Goal: Find specific page/section: Find specific page/section

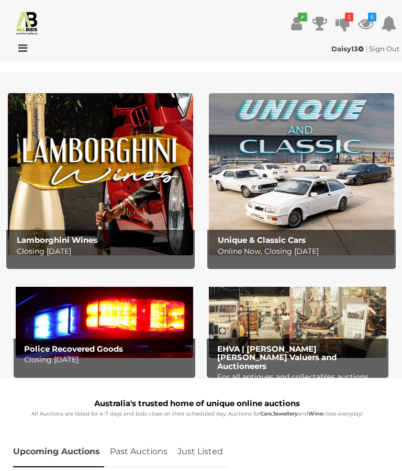
click at [21, 51] on icon at bounding box center [20, 48] width 14 height 10
click at [29, 50] on div at bounding box center [36, 49] width 66 height 13
click at [23, 47] on icon at bounding box center [20, 48] width 14 height 10
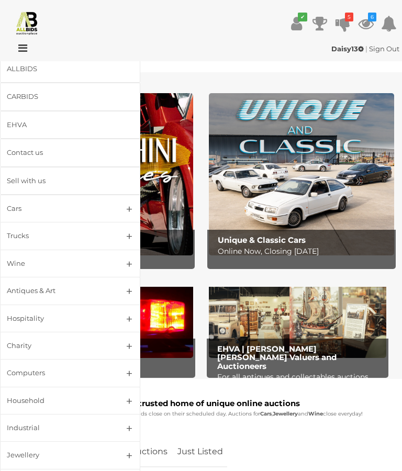
click at [45, 124] on div "EHVA" at bounding box center [58, 125] width 102 height 12
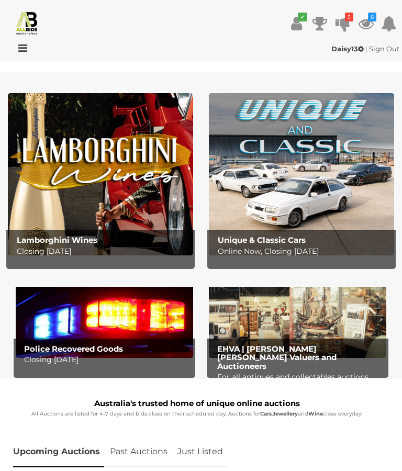
click at [31, 47] on div at bounding box center [36, 49] width 66 height 13
click at [24, 52] on icon at bounding box center [20, 48] width 14 height 10
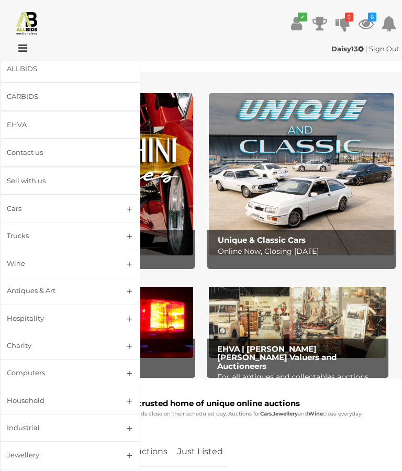
click at [39, 131] on link "EHVA" at bounding box center [70, 125] width 140 height 28
